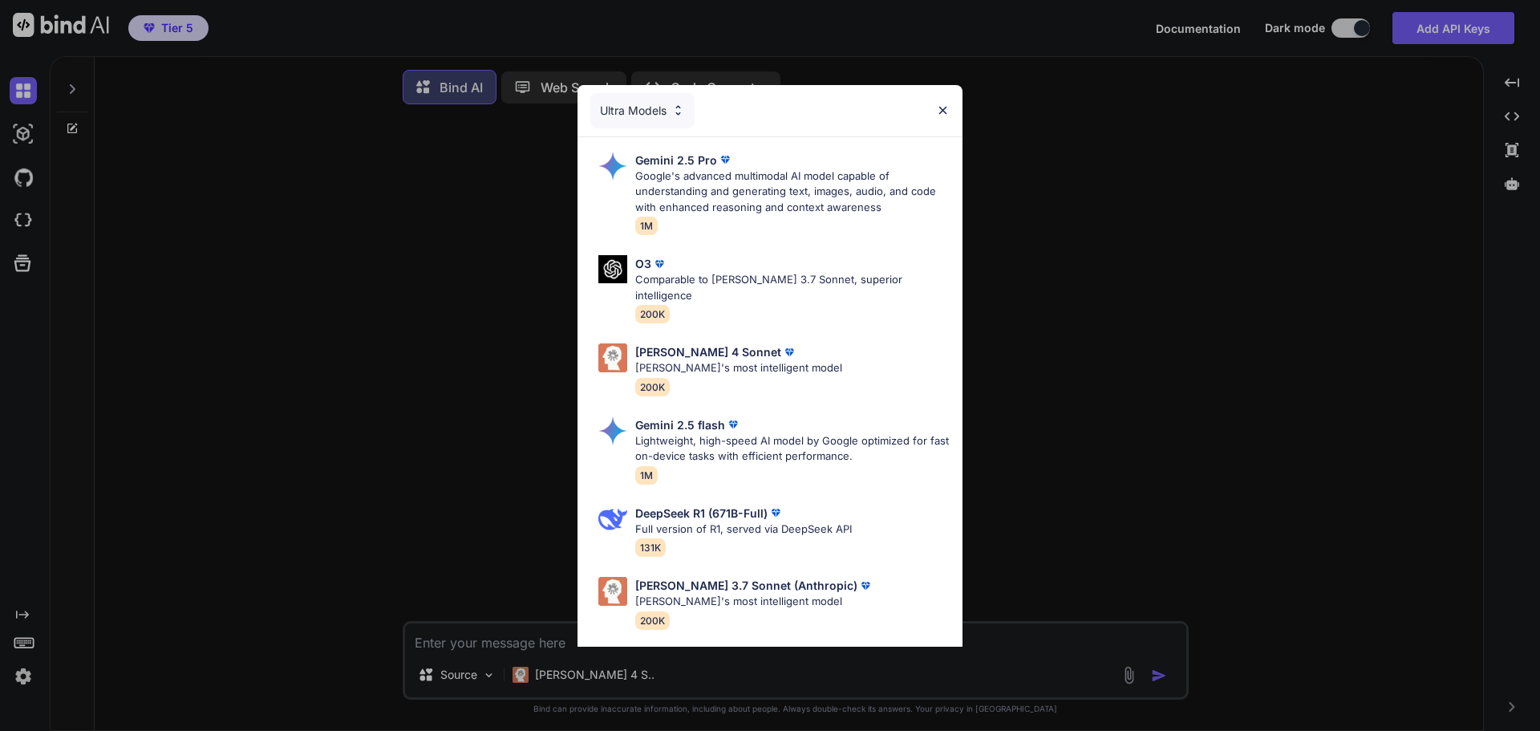
type textarea "x"
click at [948, 115] on img at bounding box center [943, 110] width 14 height 14
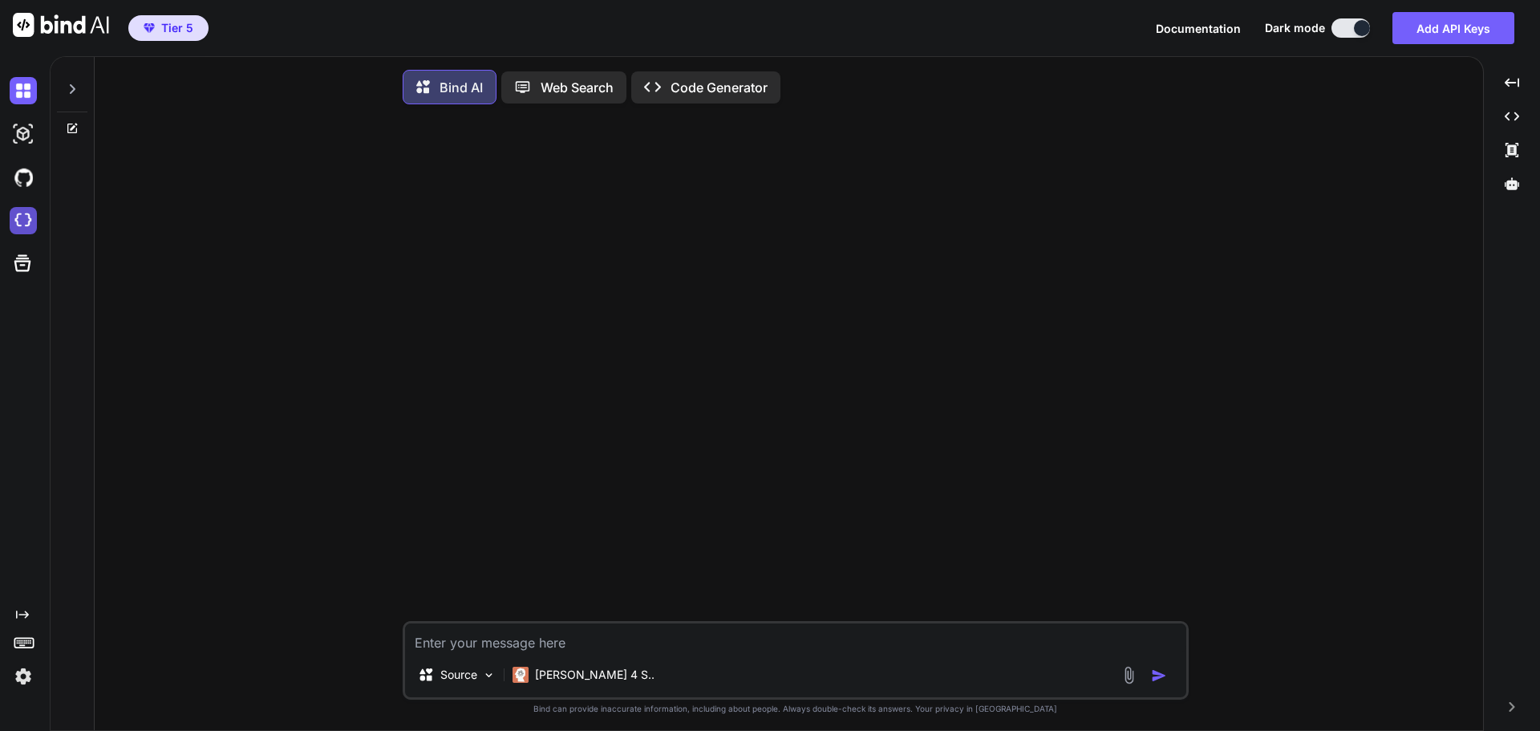
click at [22, 216] on img at bounding box center [23, 220] width 27 height 27
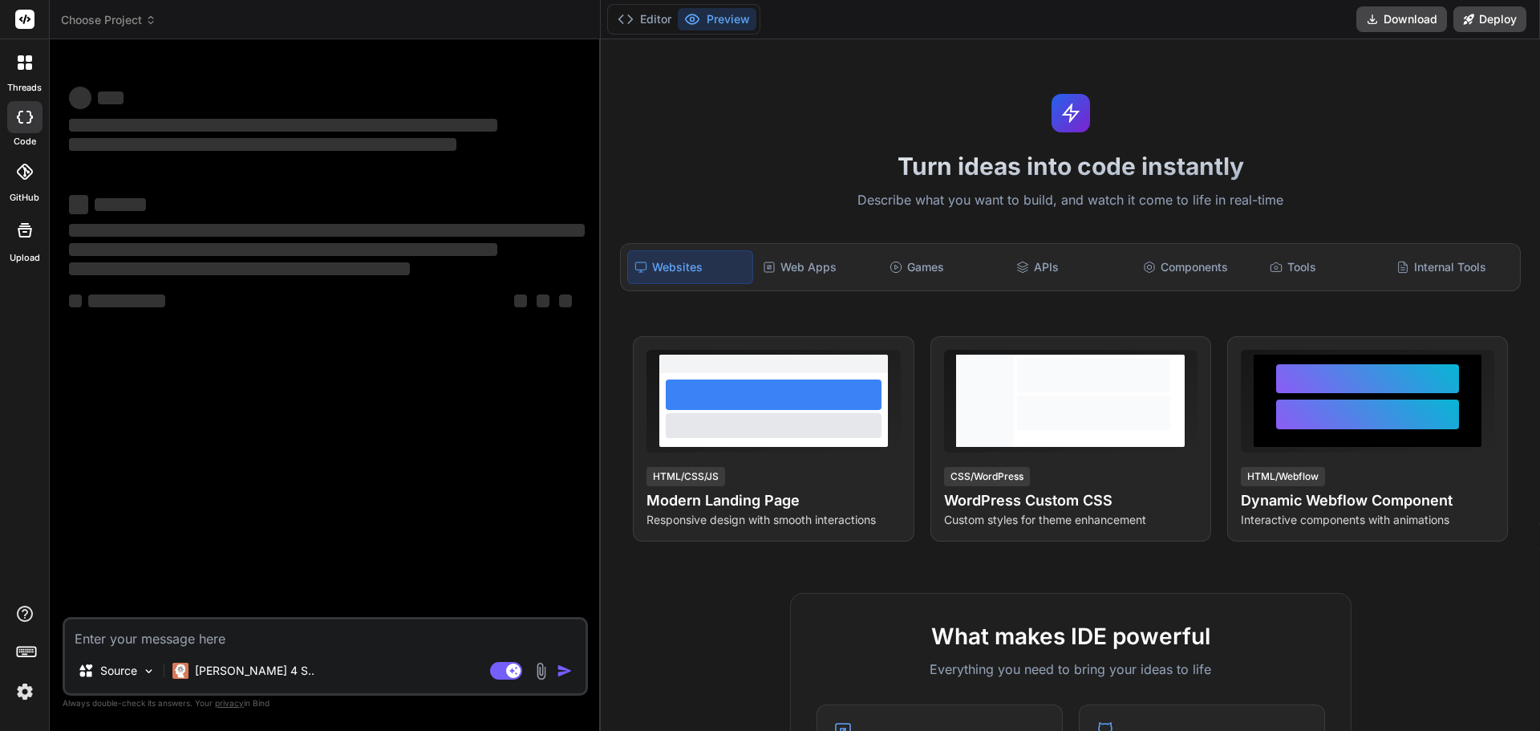
click at [139, 13] on span "Choose Project" at bounding box center [108, 20] width 95 height 16
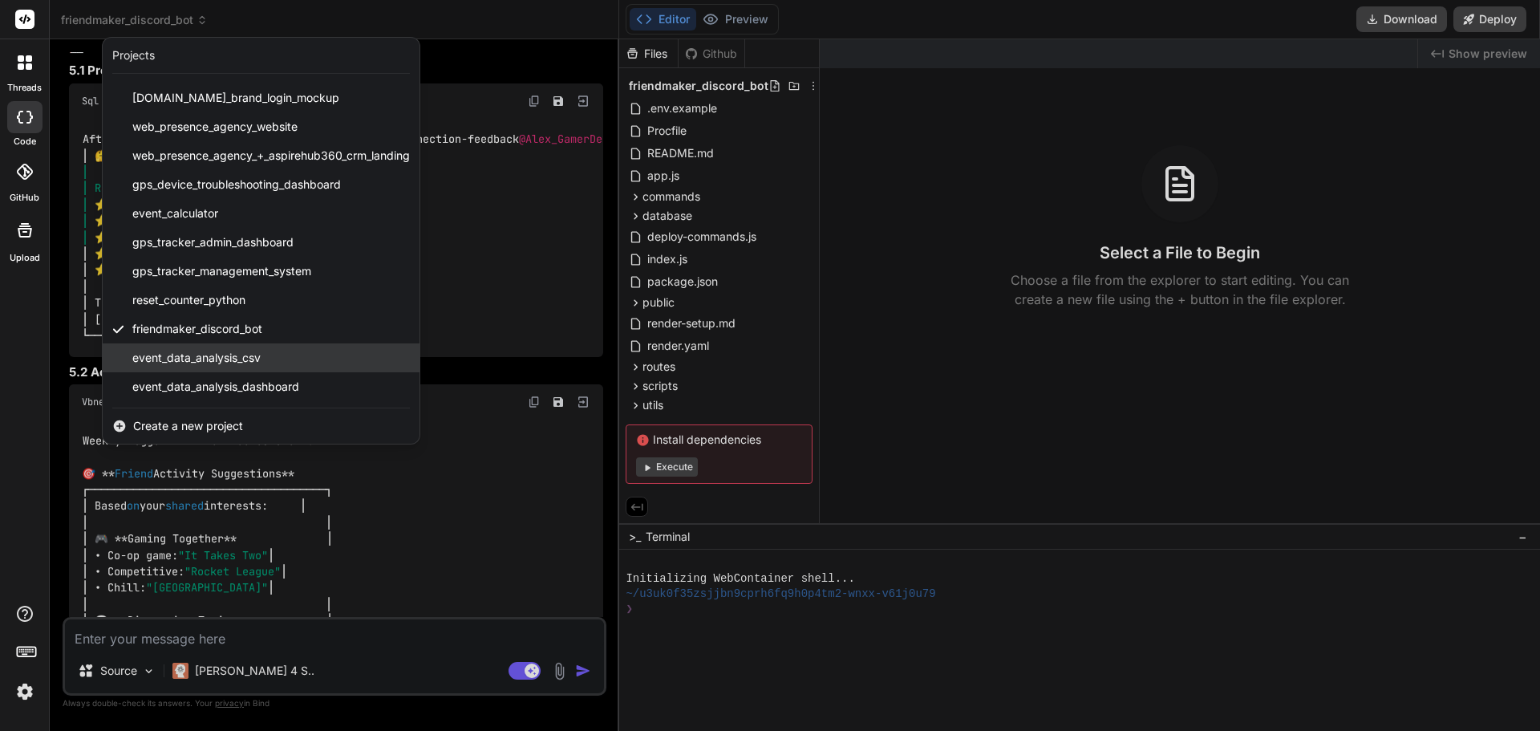
scroll to position [15140, 0]
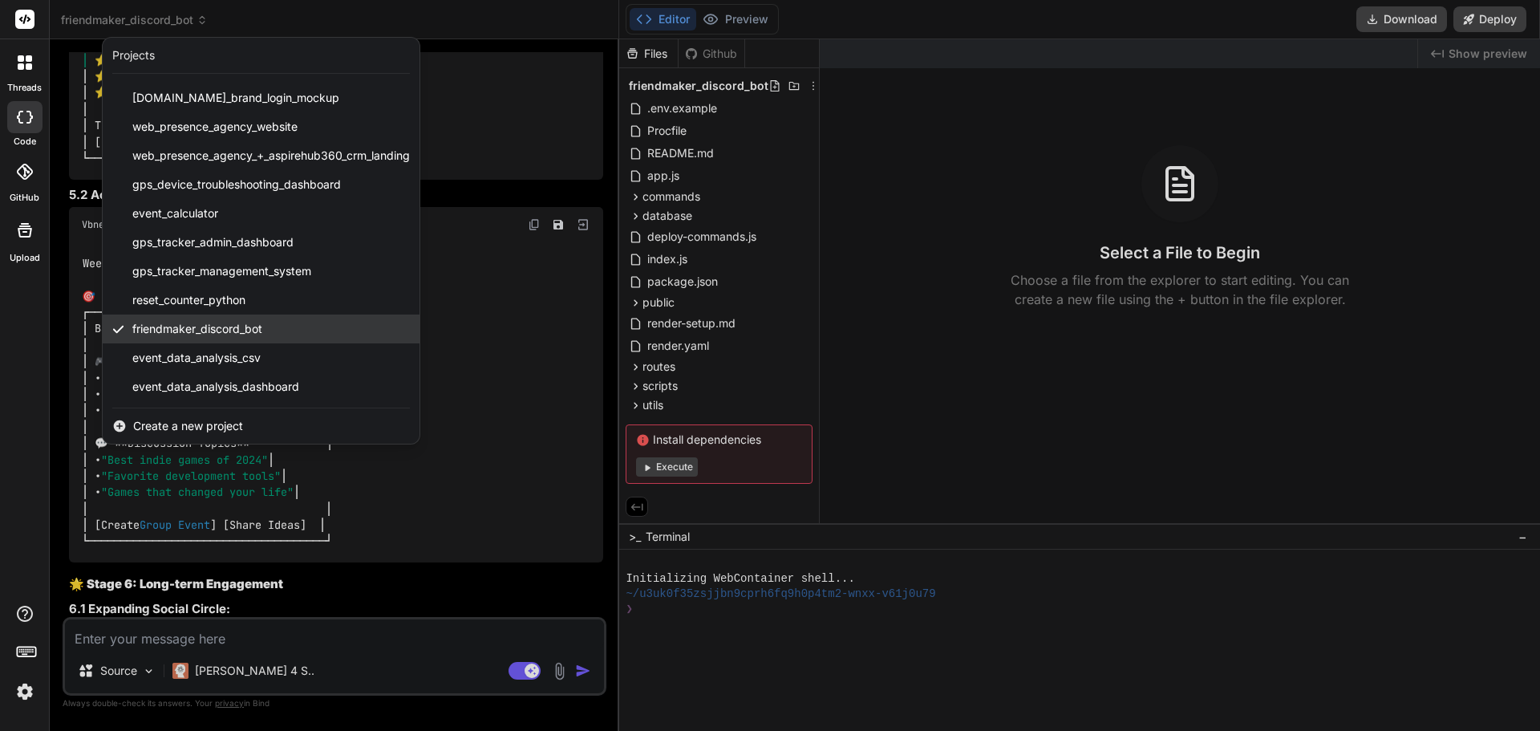
click at [215, 326] on span "friendmaker_discord_bot" at bounding box center [197, 329] width 130 height 16
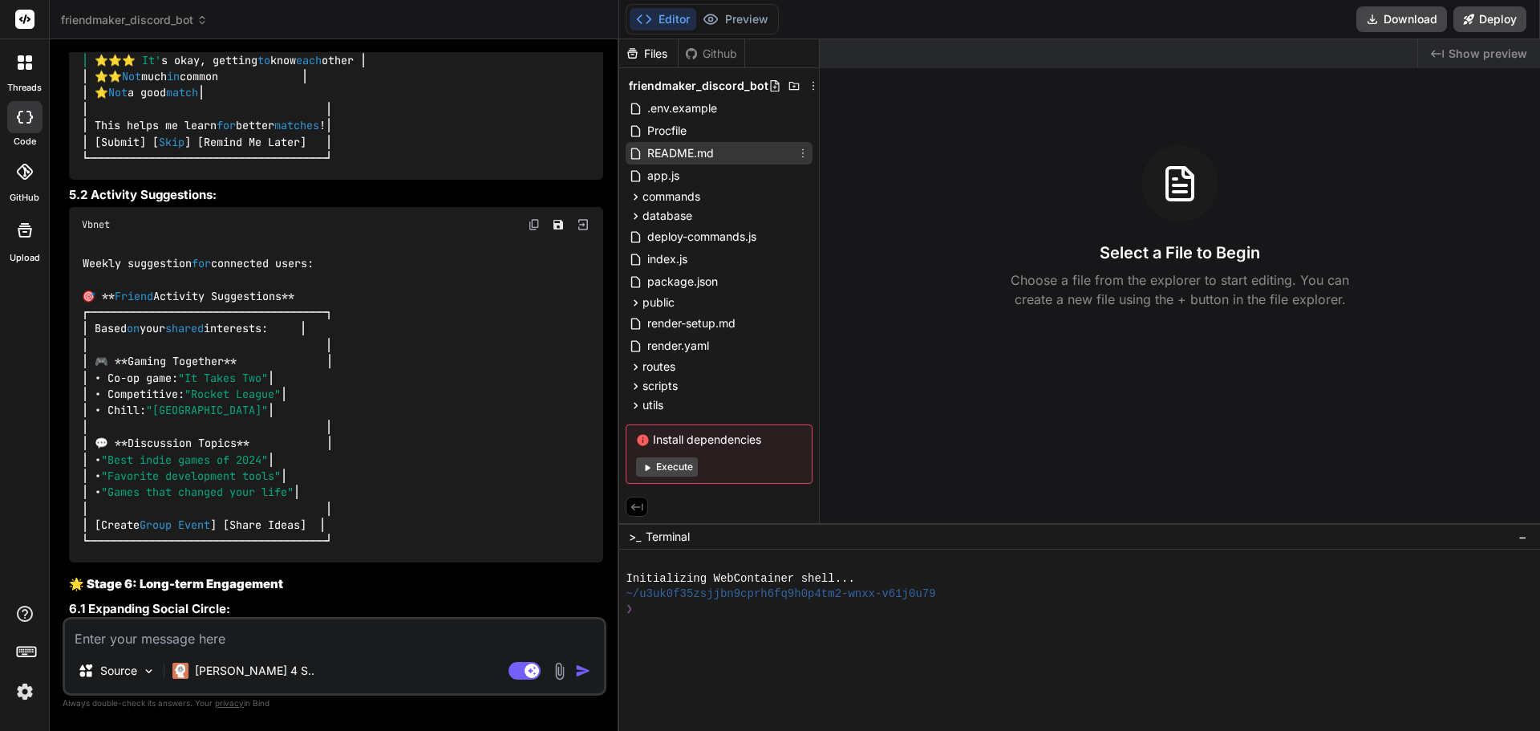
click at [689, 150] on span "README.md" at bounding box center [681, 153] width 70 height 19
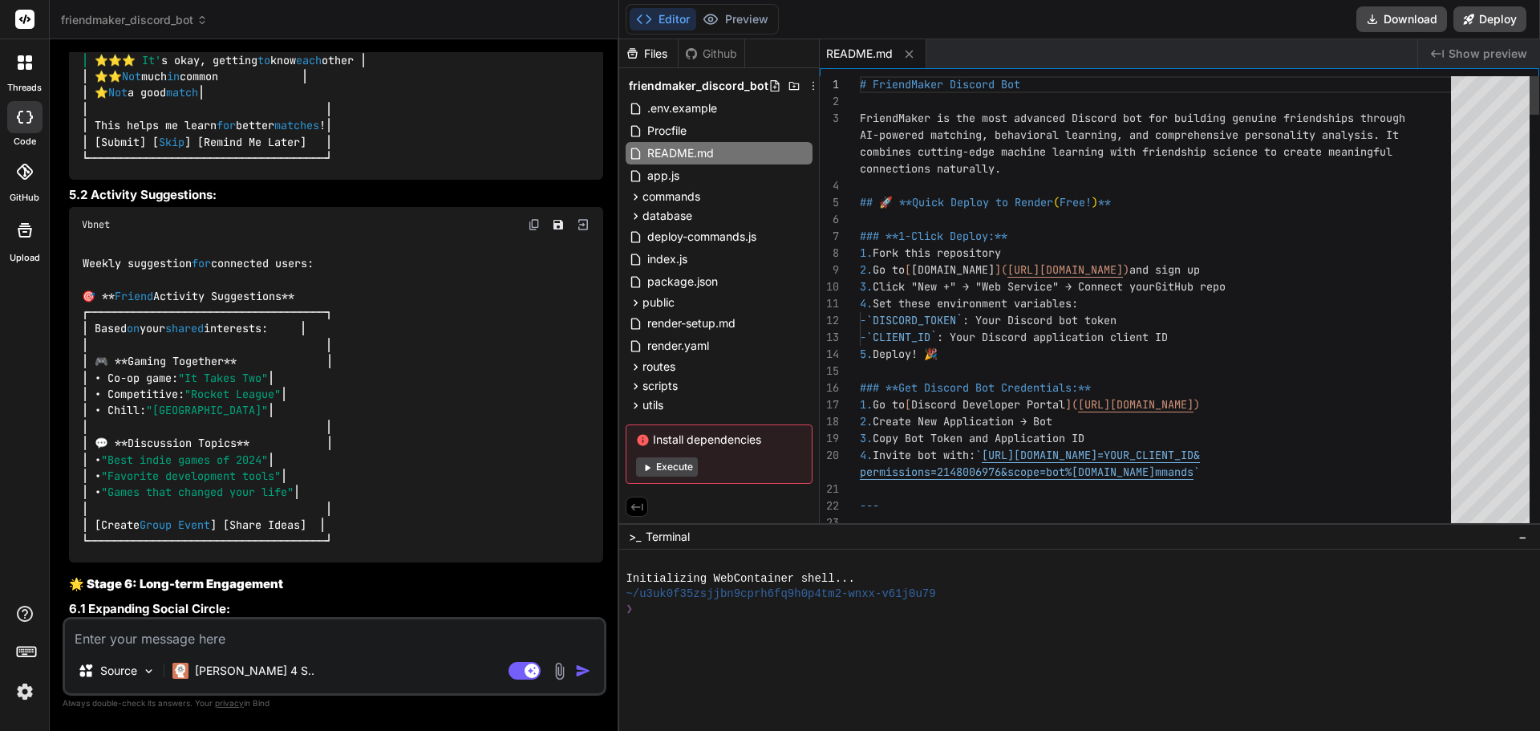
type textarea "x"
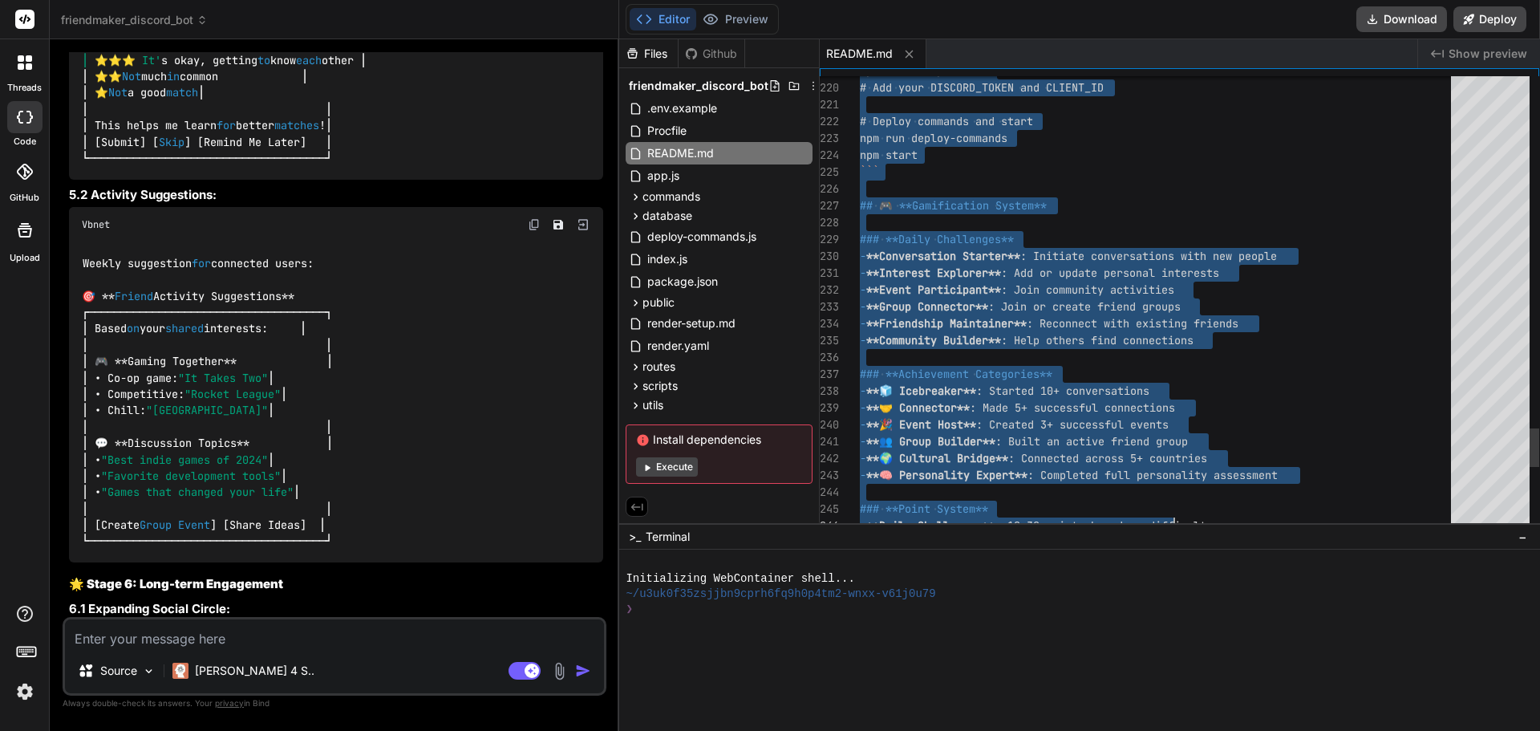
type textarea "# FriendMaker Discord Bot FriendMaker is the most advanced Discord bot for buil…"
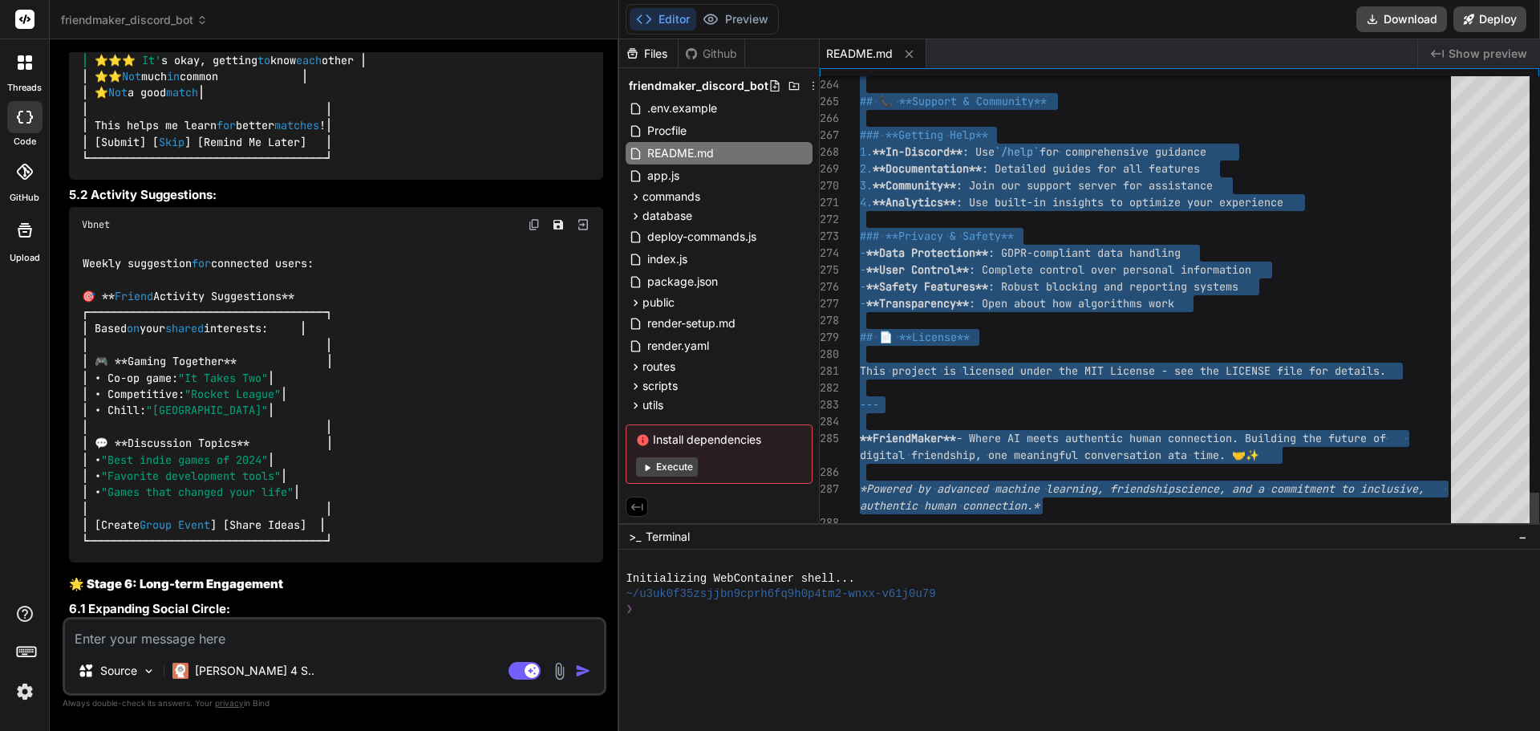
drag, startPoint x: 860, startPoint y: 80, endPoint x: 1197, endPoint y: 496, distance: 534.8
